Goal: Navigation & Orientation: Find specific page/section

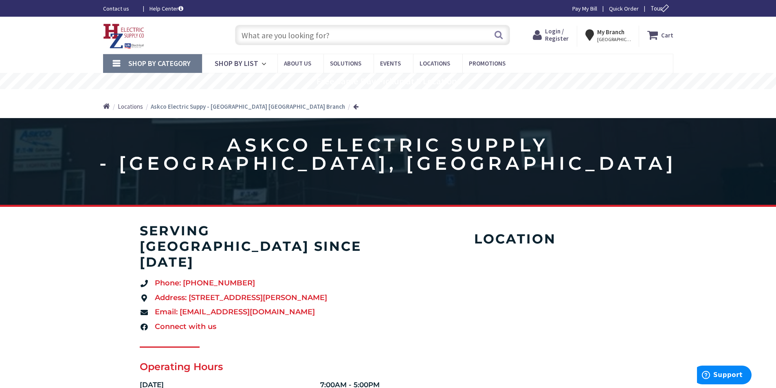
click at [120, 31] on img at bounding box center [124, 36] width 42 height 25
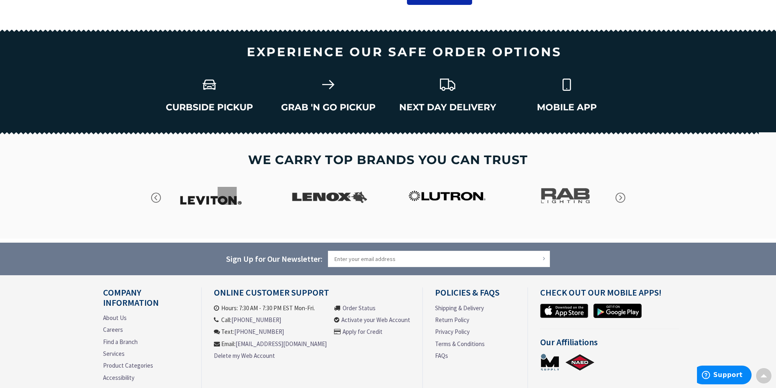
scroll to position [1111, 0]
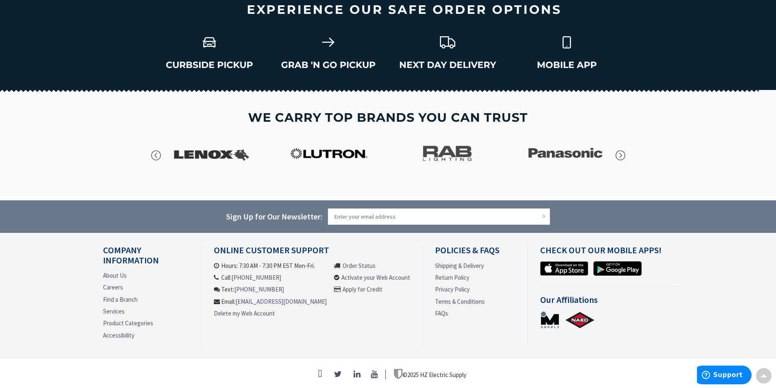
click at [120, 278] on ul "About Us Careers Find a Branch Services Product Categories Accessibility" at bounding box center [146, 307] width 86 height 72
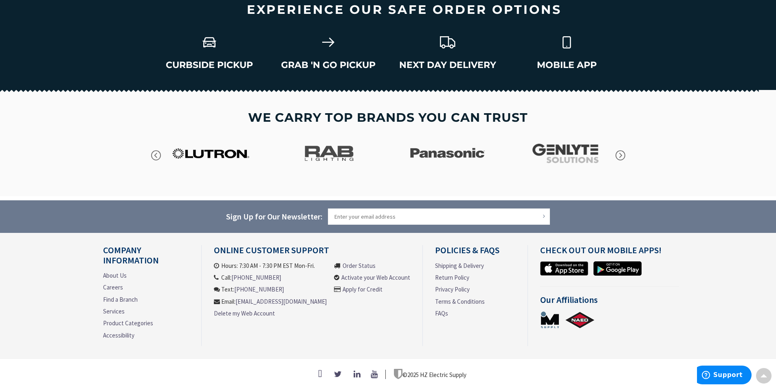
click at [119, 274] on link "About Us" at bounding box center [115, 275] width 24 height 9
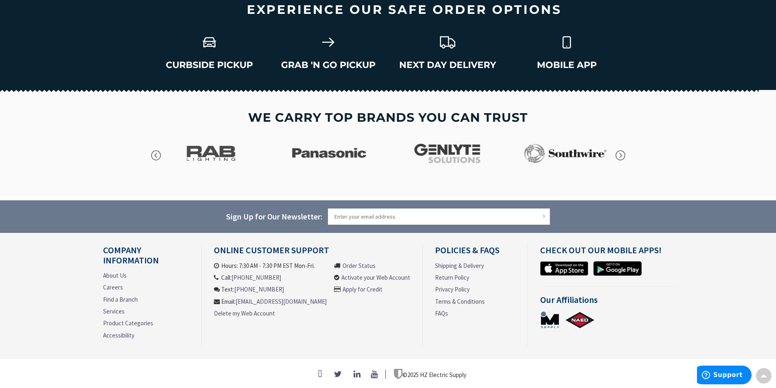
click at [119, 274] on link "About Us" at bounding box center [115, 275] width 24 height 9
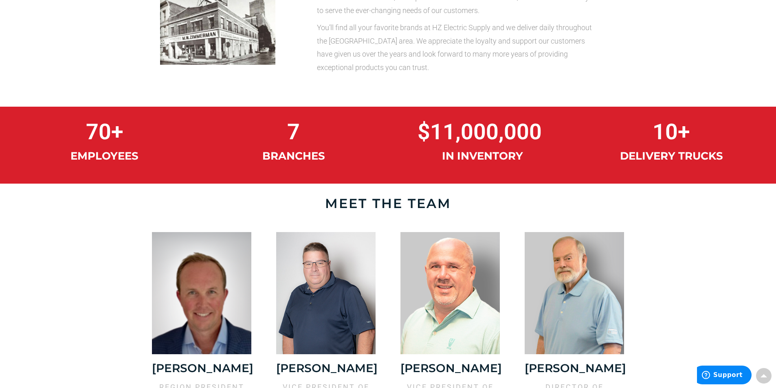
scroll to position [439, 0]
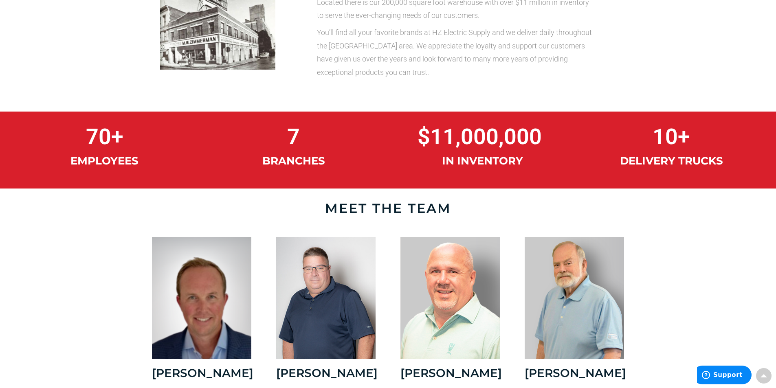
click at [290, 139] on span "7" at bounding box center [293, 137] width 13 height 22
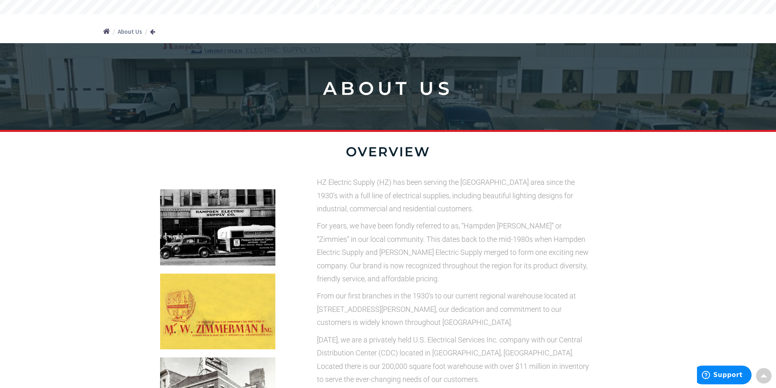
scroll to position [0, 0]
